Goal: Transaction & Acquisition: Purchase product/service

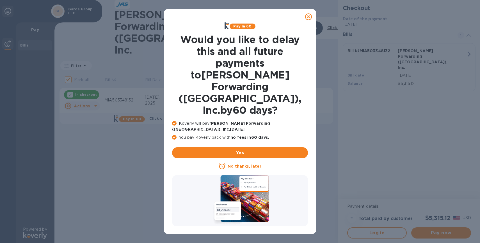
click at [307, 18] on icon at bounding box center [308, 16] width 7 height 7
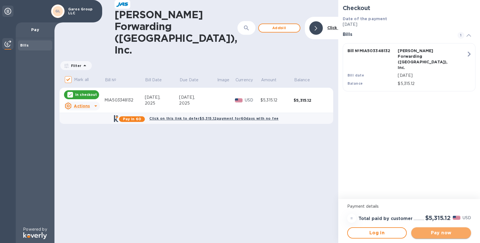
click at [442, 231] on span "Pay now" at bounding box center [440, 233] width 51 height 7
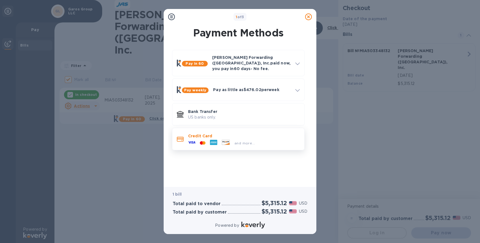
click at [261, 139] on div "and more..." at bounding box center [244, 142] width 112 height 6
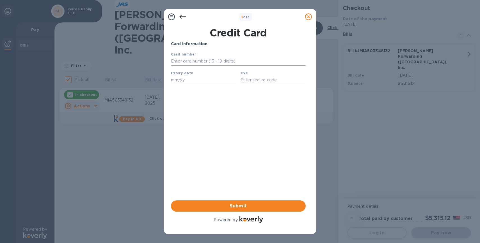
click at [207, 62] on input "text" at bounding box center [238, 61] width 135 height 8
type input "[CREDIT_CARD_NUMBER]"
click at [214, 79] on input "text" at bounding box center [203, 80] width 65 height 8
type input "06/29"
type input "241"
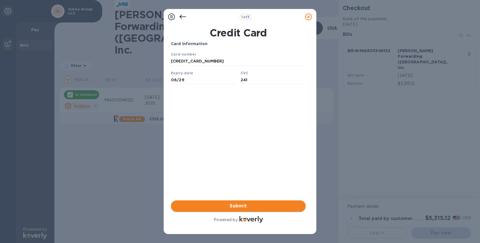
click at [249, 205] on span "Submit" at bounding box center [238, 206] width 126 height 7
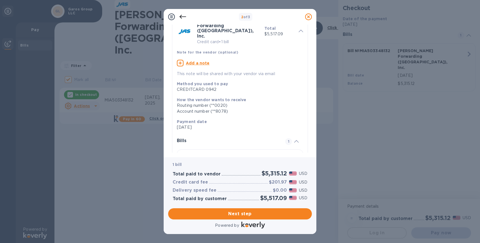
scroll to position [68, 0]
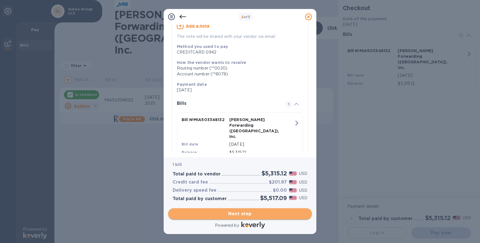
click at [254, 212] on span "Next step" at bounding box center [240, 214] width 135 height 7
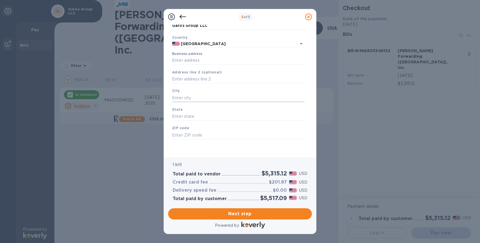
scroll to position [12, 0]
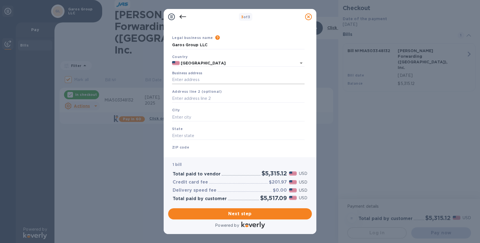
click at [199, 81] on input "Business address" at bounding box center [238, 80] width 132 height 8
type input "[STREET_ADDRESS]"
click at [199, 117] on input "text" at bounding box center [238, 117] width 132 height 8
type input "Weston"
type input "FL"
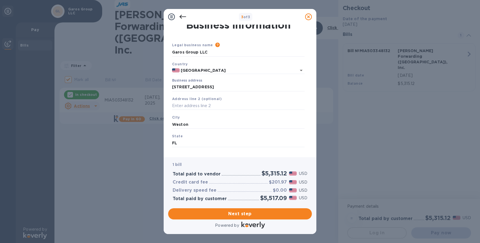
scroll to position [0, 0]
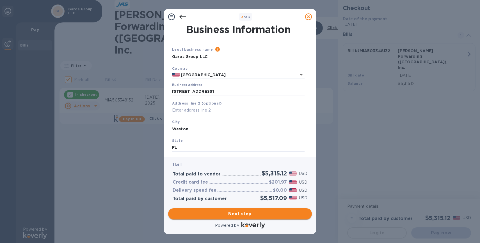
type input "33326"
click at [240, 213] on span "Next step" at bounding box center [240, 214] width 135 height 7
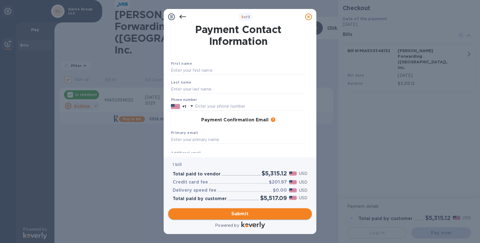
click at [250, 214] on span "Submit" at bounding box center [240, 214] width 135 height 7
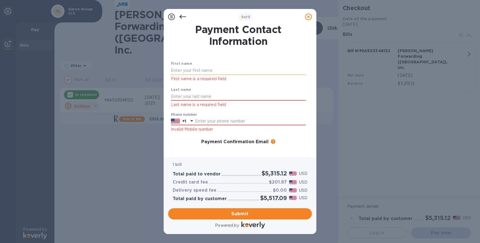
click at [216, 70] on input "text" at bounding box center [238, 70] width 135 height 8
type input "[PERSON_NAME]"
type input "Champagne"
click at [212, 123] on input "text" at bounding box center [250, 121] width 111 height 8
type input "7869297875"
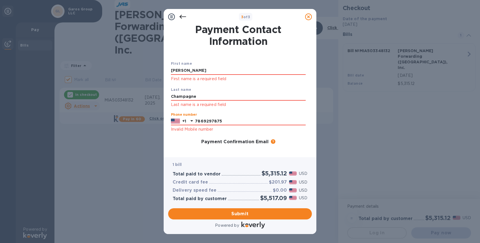
click at [192, 142] on div "Payment Confirmation Email The added email addresses will be used to send the p…" at bounding box center [238, 142] width 135 height 6
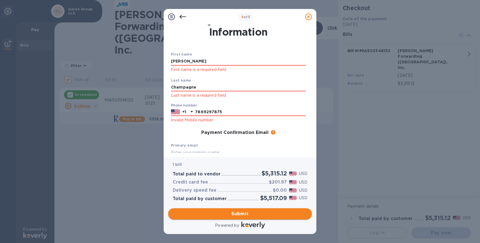
click at [252, 213] on span "Submit" at bounding box center [240, 214] width 135 height 7
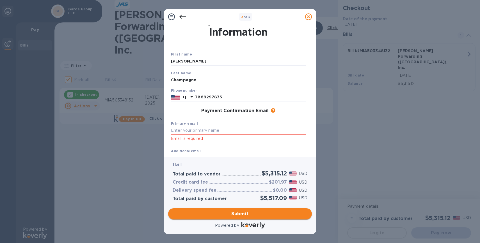
click at [263, 212] on span "Submit" at bounding box center [240, 214] width 135 height 7
click at [235, 134] on input "text" at bounding box center [238, 131] width 135 height 8
type input "[EMAIL_ADDRESS][DOMAIN_NAME]"
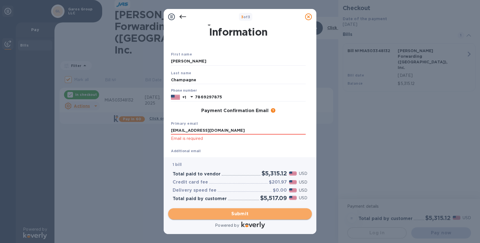
click at [243, 212] on span "Submit" at bounding box center [240, 214] width 135 height 7
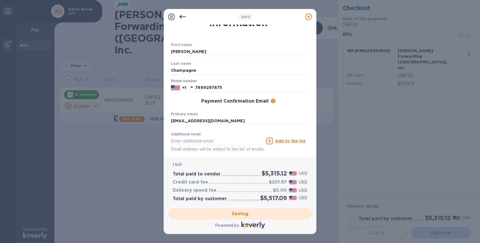
scroll to position [0, 0]
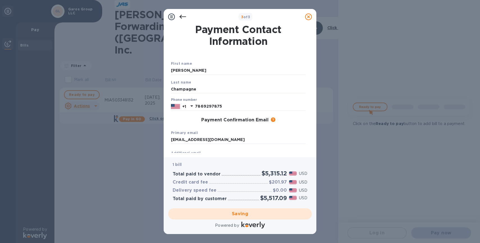
checkbox input "false"
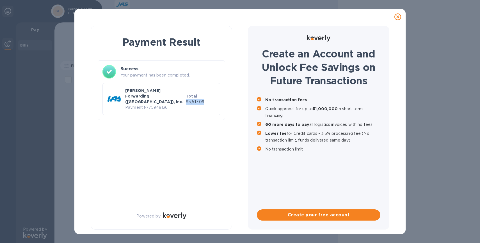
drag, startPoint x: 208, startPoint y: 96, endPoint x: 187, endPoint y: 98, distance: 20.3
click at [187, 99] on p "$5,517.09" at bounding box center [201, 102] width 30 height 6
copy p "$5,517.09"
click at [217, 137] on div "Payment Result Success Your payment has been completed. [PERSON_NAME] Forwardin…" at bounding box center [161, 128] width 141 height 204
